Goal: Download file/media

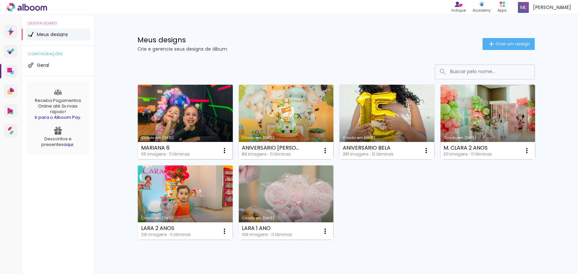
click at [181, 108] on link "Criado em [DATE]" at bounding box center [185, 122] width 95 height 75
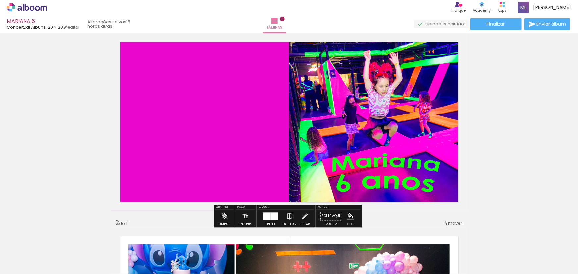
scroll to position [30, 0]
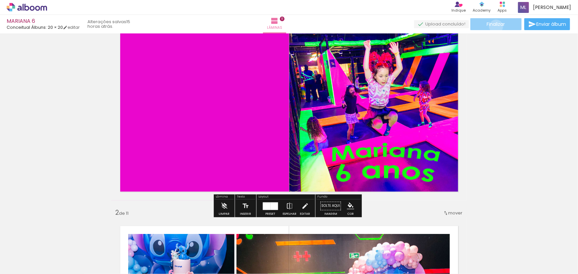
click at [494, 26] on span "Finalizar" at bounding box center [496, 24] width 18 height 5
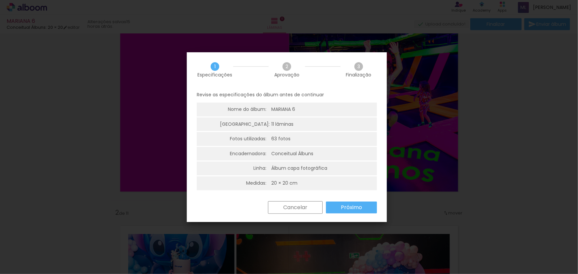
click at [0, 0] on slot "Próximo" at bounding box center [0, 0] width 0 height 0
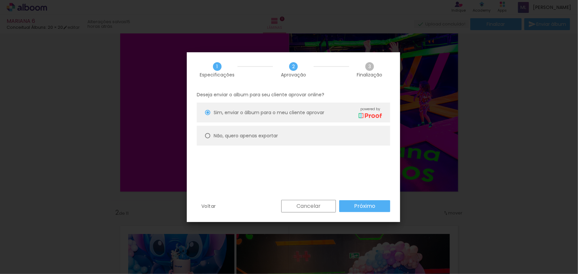
click at [0, 0] on slot "Não, quero apenas exportar" at bounding box center [0, 0] width 0 height 0
type paper-radio-button "on"
click at [0, 0] on slot "Próximo" at bounding box center [0, 0] width 0 height 0
type input "Alta, 300 DPI"
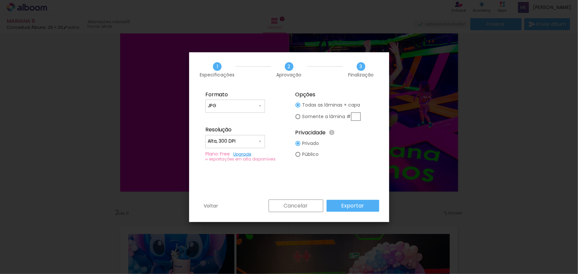
click at [0, 0] on iron-icon at bounding box center [0, 0] width 0 height 0
click at [0, 0] on paper-item "PDF" at bounding box center [0, 0] width 0 height 0
type input "PDF"
click at [0, 0] on slot "Exportar" at bounding box center [0, 0] width 0 height 0
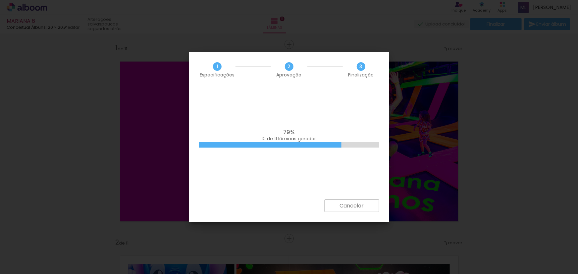
scroll to position [30, 0]
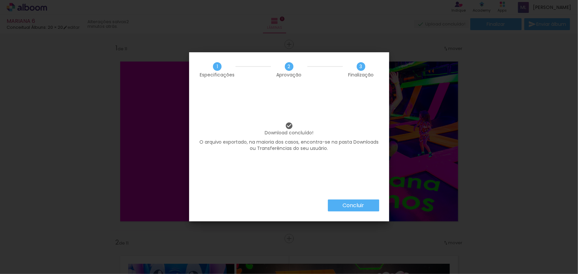
scroll to position [30, 0]
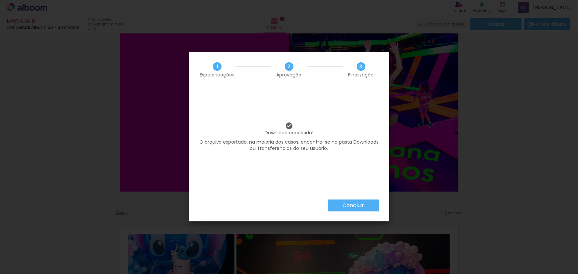
click at [0, 0] on slot "Concluir" at bounding box center [0, 0] width 0 height 0
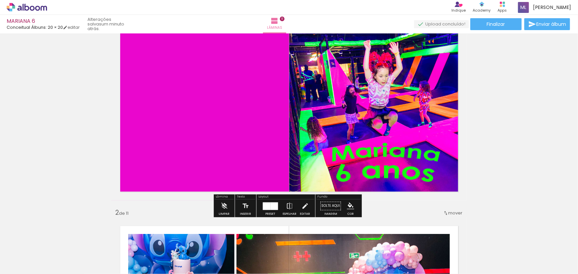
click at [272, 208] on div at bounding box center [274, 206] width 8 height 8
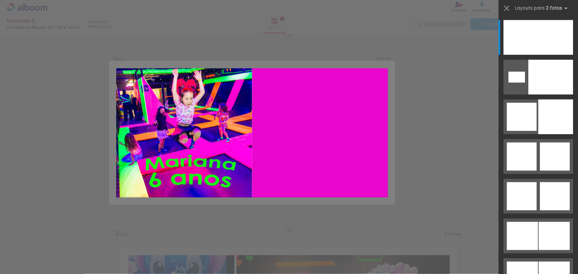
scroll to position [8, 0]
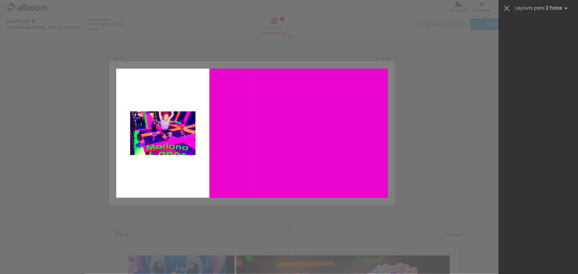
scroll to position [3179, 0]
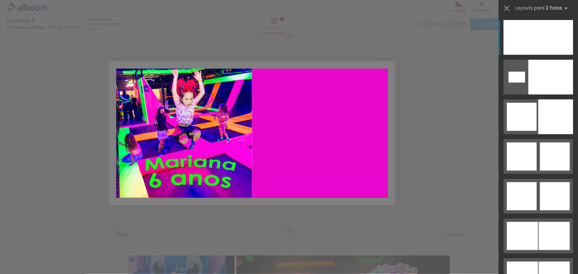
click at [516, 36] on div at bounding box center [520, 37] width 35 height 35
click at [530, 43] on div at bounding box center [520, 37] width 35 height 35
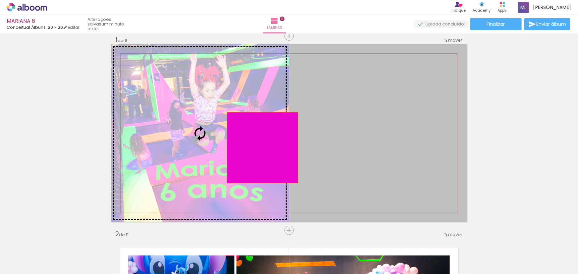
drag, startPoint x: 359, startPoint y: 150, endPoint x: 260, endPoint y: 148, distance: 98.7
click at [0, 0] on slot at bounding box center [0, 0] width 0 height 0
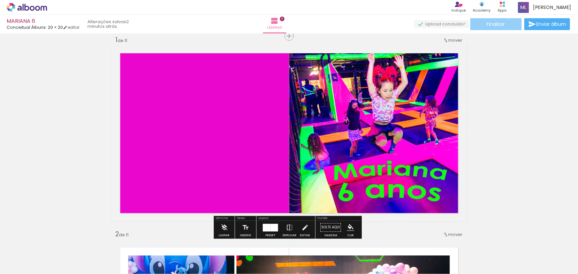
click at [495, 24] on span "Finalizar" at bounding box center [496, 24] width 18 height 5
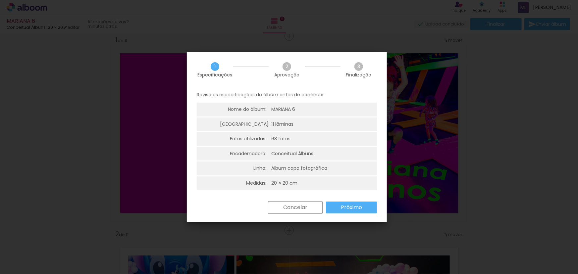
click at [340, 207] on paper-button "Próximo" at bounding box center [351, 208] width 51 height 12
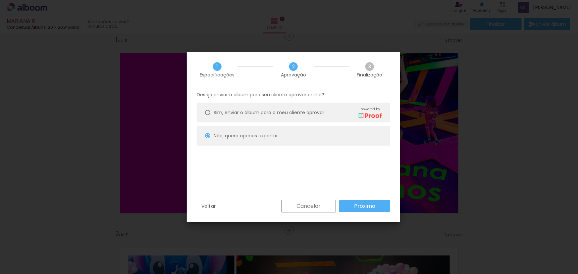
click at [0, 0] on slot "Próximo" at bounding box center [0, 0] width 0 height 0
type input "Alta, 300 DPI"
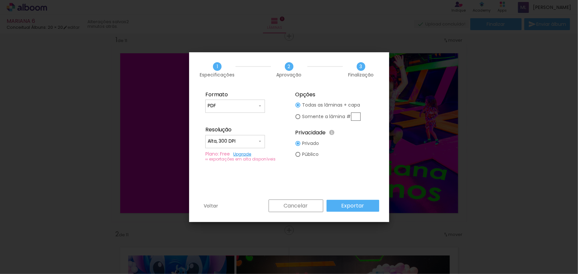
click at [0, 0] on slot "Exportar" at bounding box center [0, 0] width 0 height 0
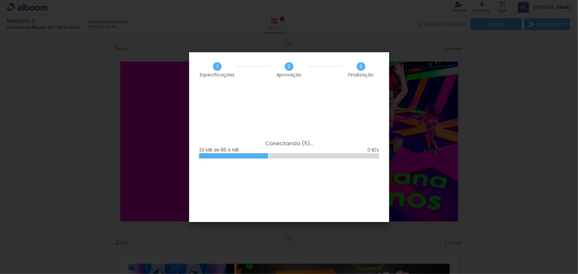
scroll to position [3179, 0]
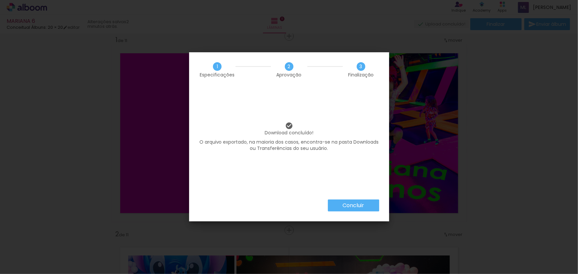
scroll to position [3179, 0]
click at [0, 0] on slot "Concluir" at bounding box center [0, 0] width 0 height 0
